Goal: Navigation & Orientation: Find specific page/section

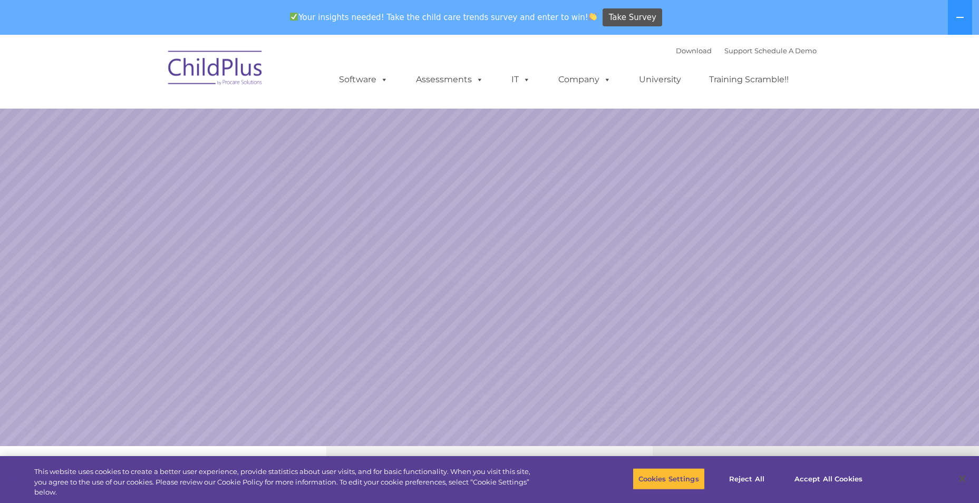
select select "MEDIUM"
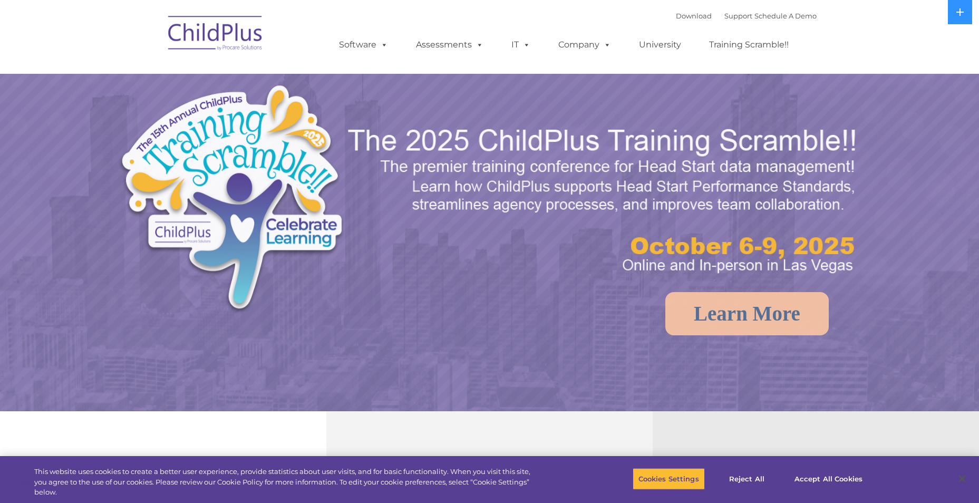
select select "MEDIUM"
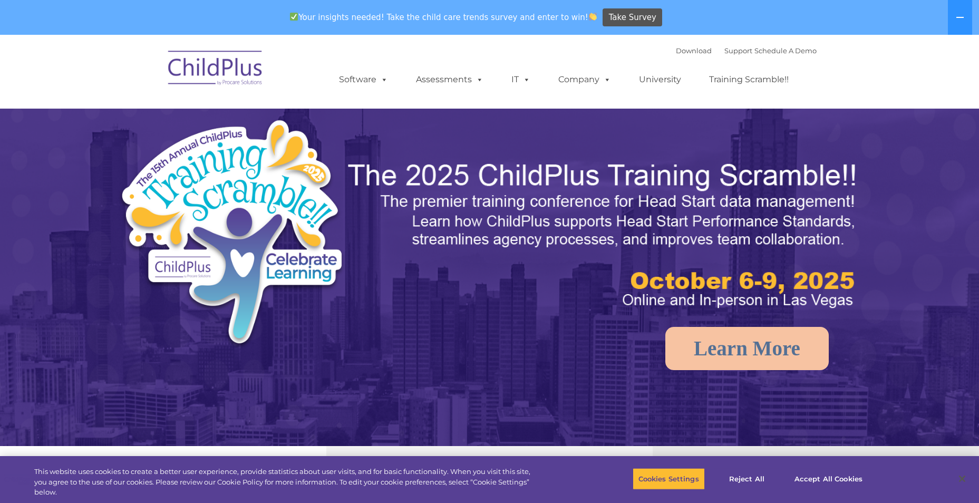
select select "MEDIUM"
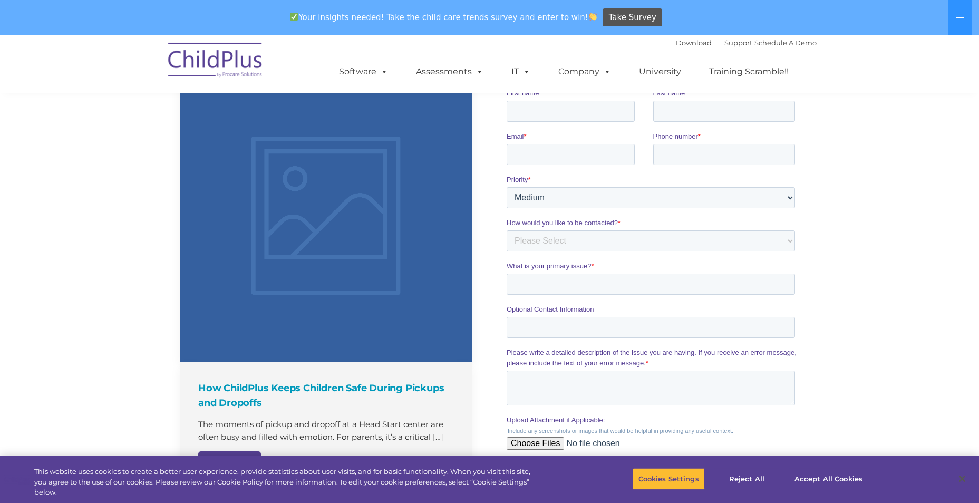
scroll to position [730, 0]
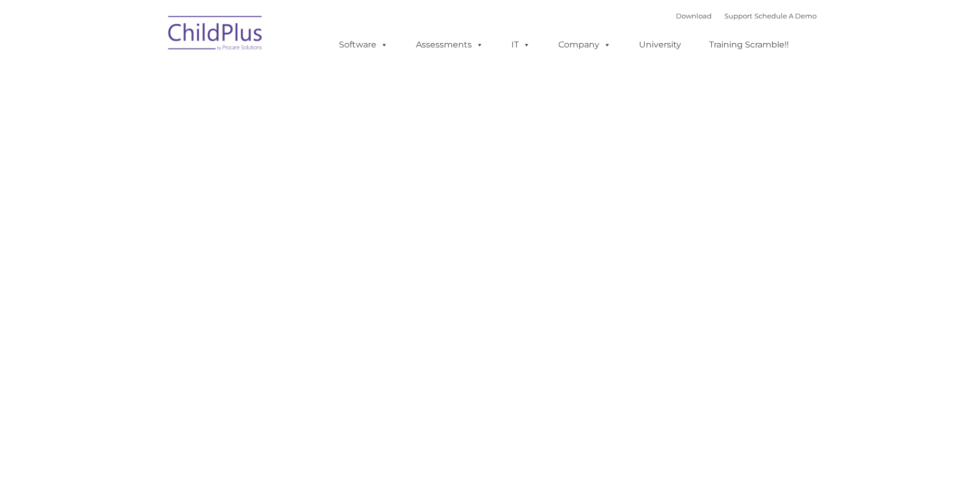
type input ""
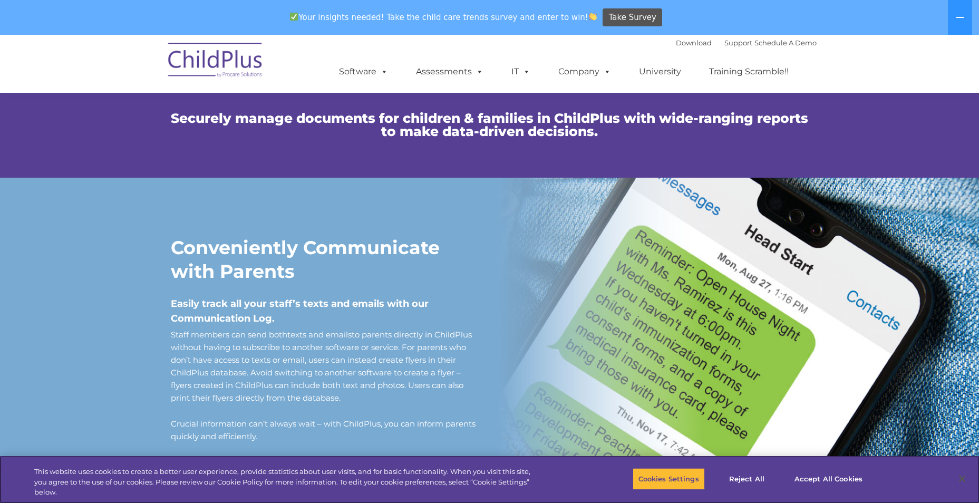
scroll to position [762, 0]
